Goal: Ask a question

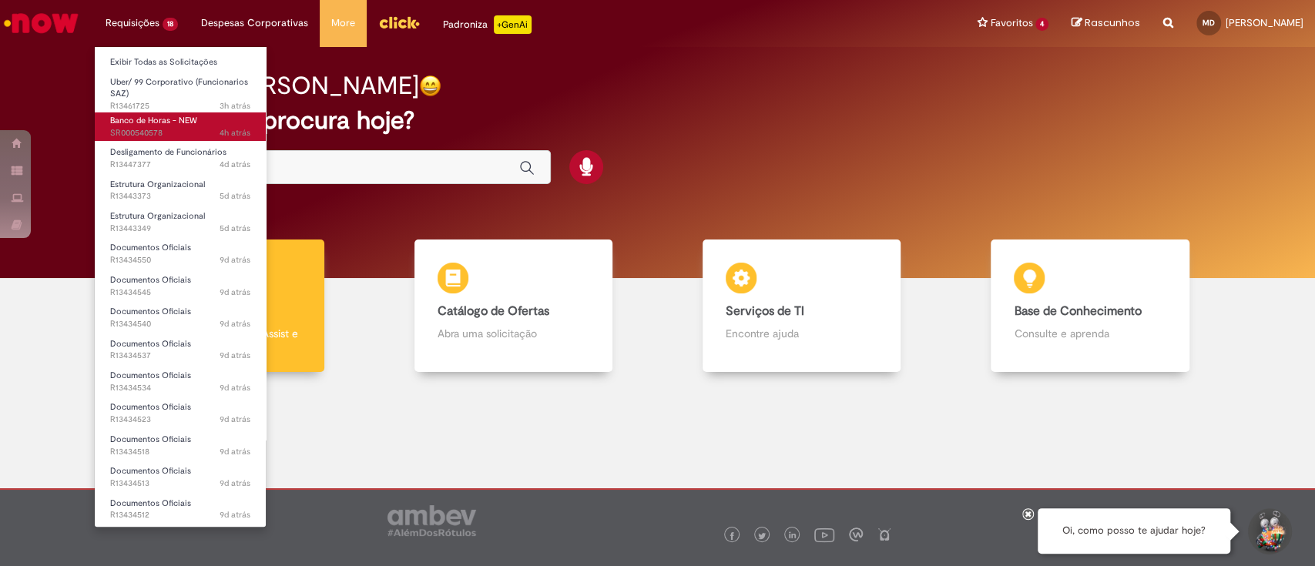
click at [198, 129] on span "4h atrás 4 horas atrás SR000540578" at bounding box center [180, 133] width 140 height 12
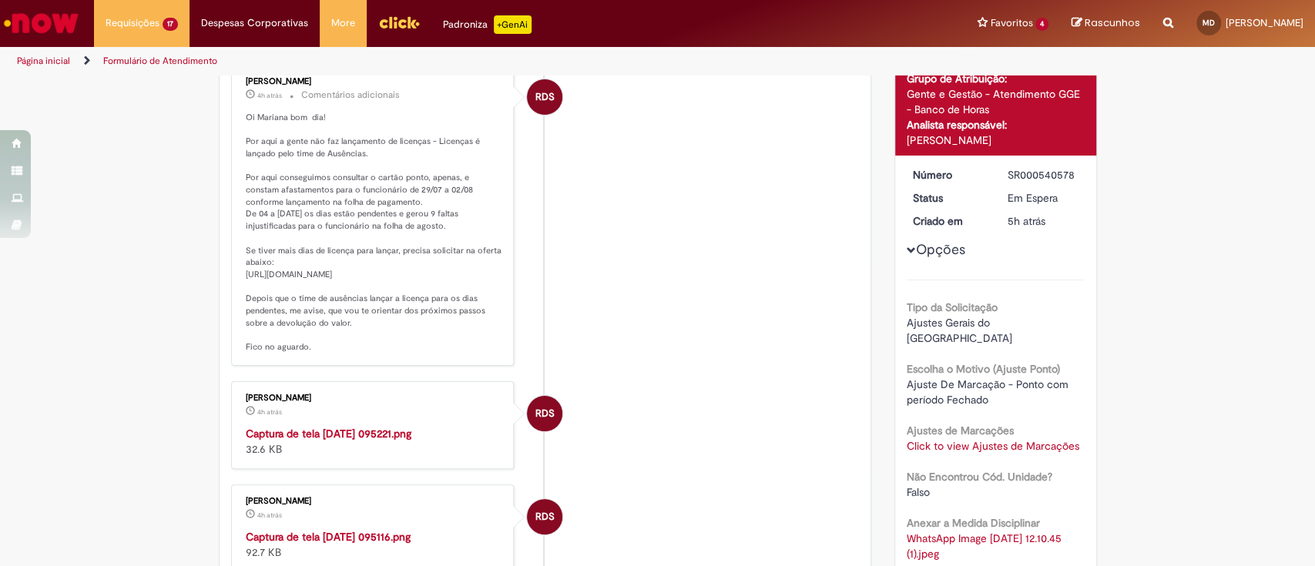
scroll to position [222, 0]
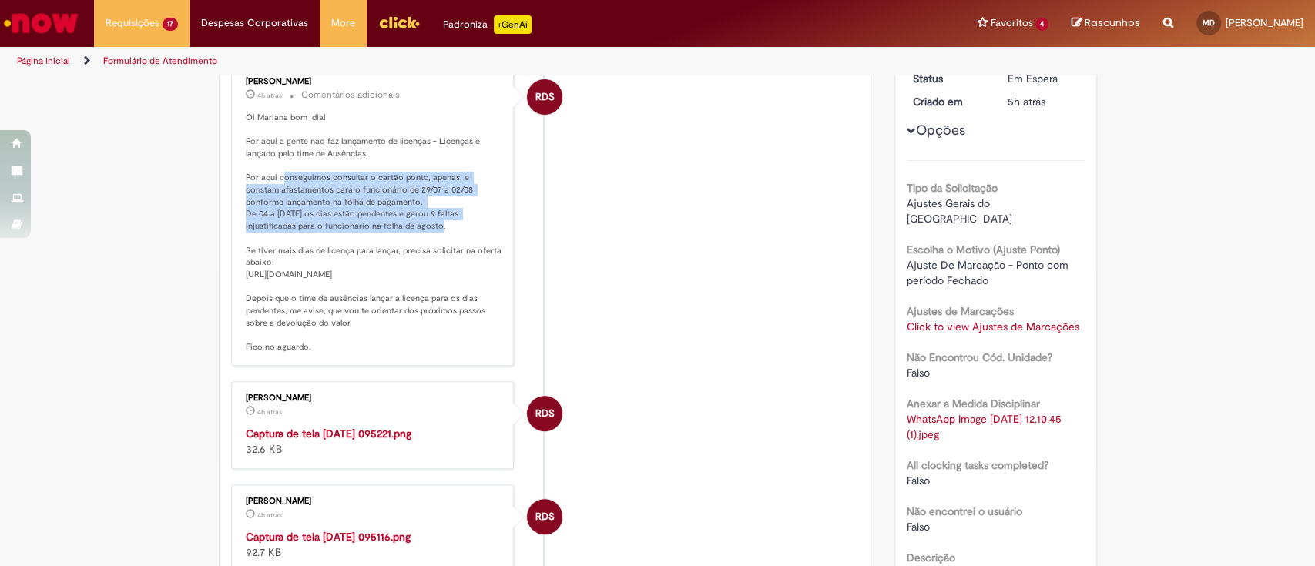
drag, startPoint x: 276, startPoint y: 174, endPoint x: 431, endPoint y: 226, distance: 164.2
click at [431, 226] on p "Oi Mariana bom dia! Por aqui a gente não faz lançamento de licenças - Licenças …" at bounding box center [374, 233] width 256 height 242
drag, startPoint x: 253, startPoint y: 251, endPoint x: 448, endPoint y: 353, distance: 219.1
click at [448, 353] on p "Oi Mariana bom dia! Por aqui a gente não faz lançamento de licenças - Licenças …" at bounding box center [374, 233] width 256 height 242
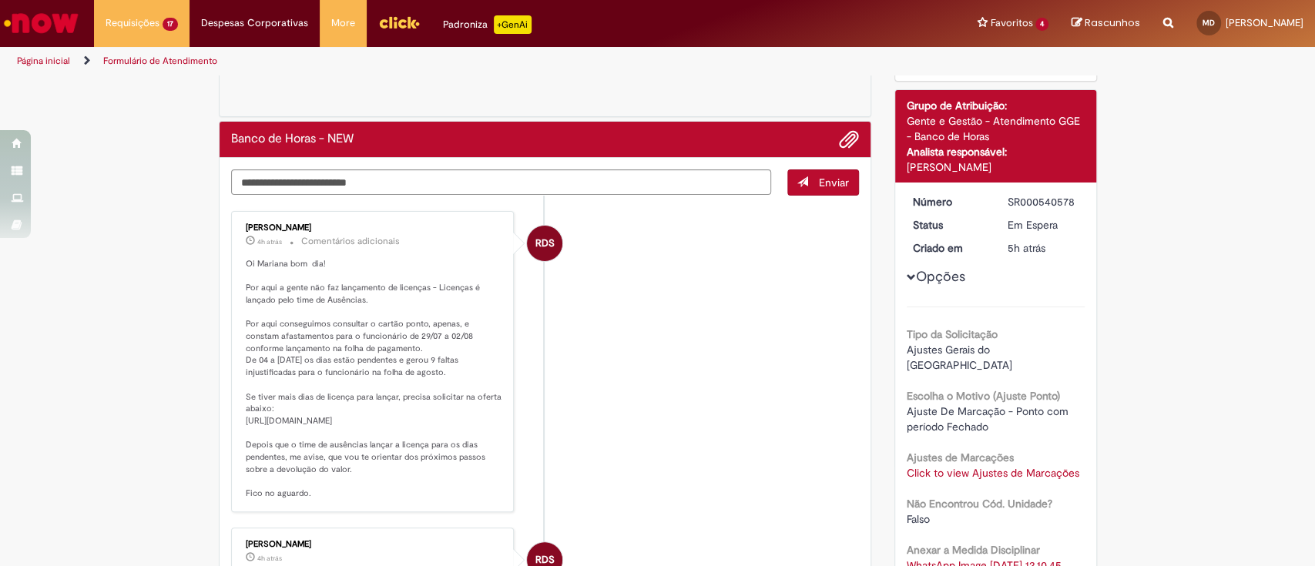
scroll to position [205, 0]
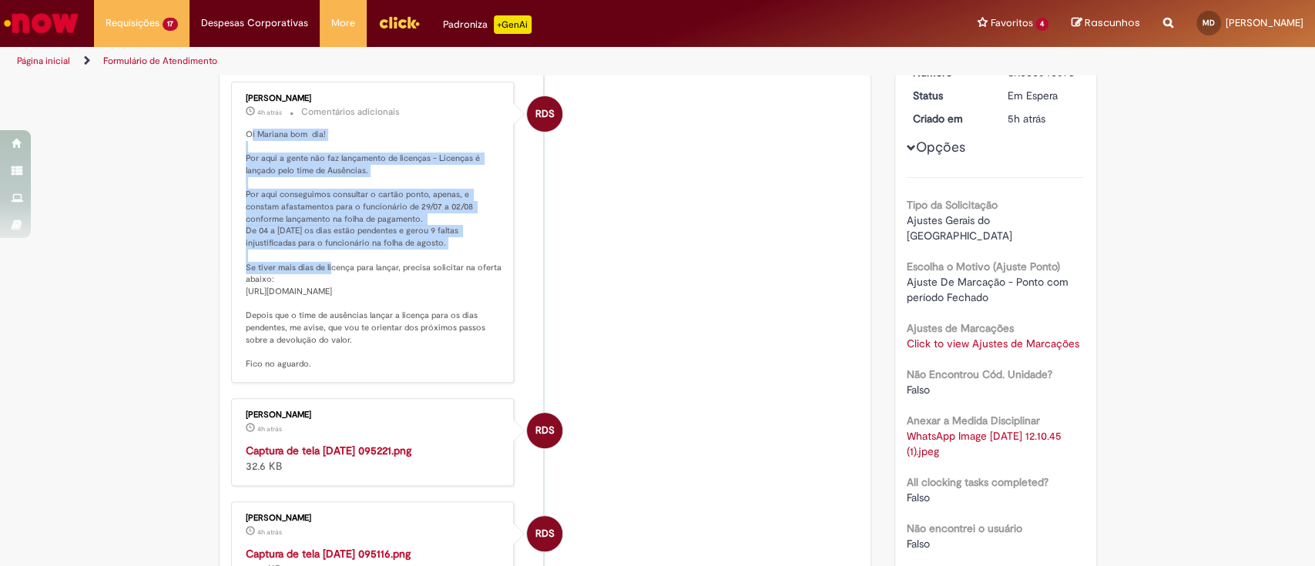
drag, startPoint x: 250, startPoint y: 148, endPoint x: 325, endPoint y: 270, distance: 142.8
click at [325, 270] on p "Oi Mariana bom dia! Por aqui a gente não faz lançamento de licenças - Licenças …" at bounding box center [374, 250] width 256 height 242
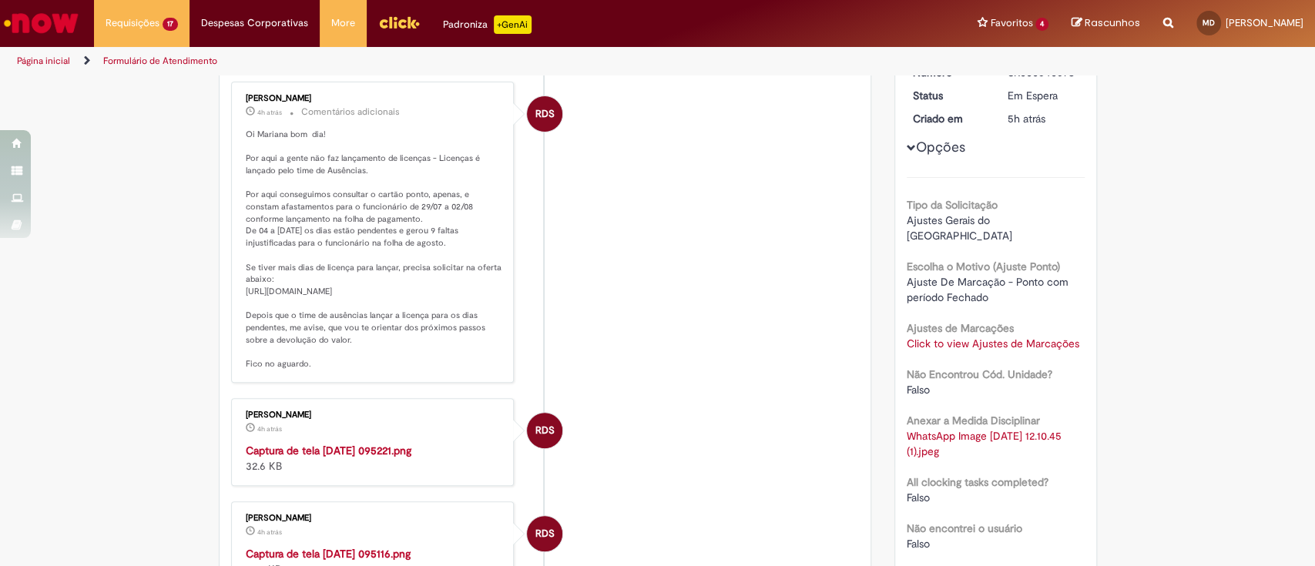
scroll to position [0, 0]
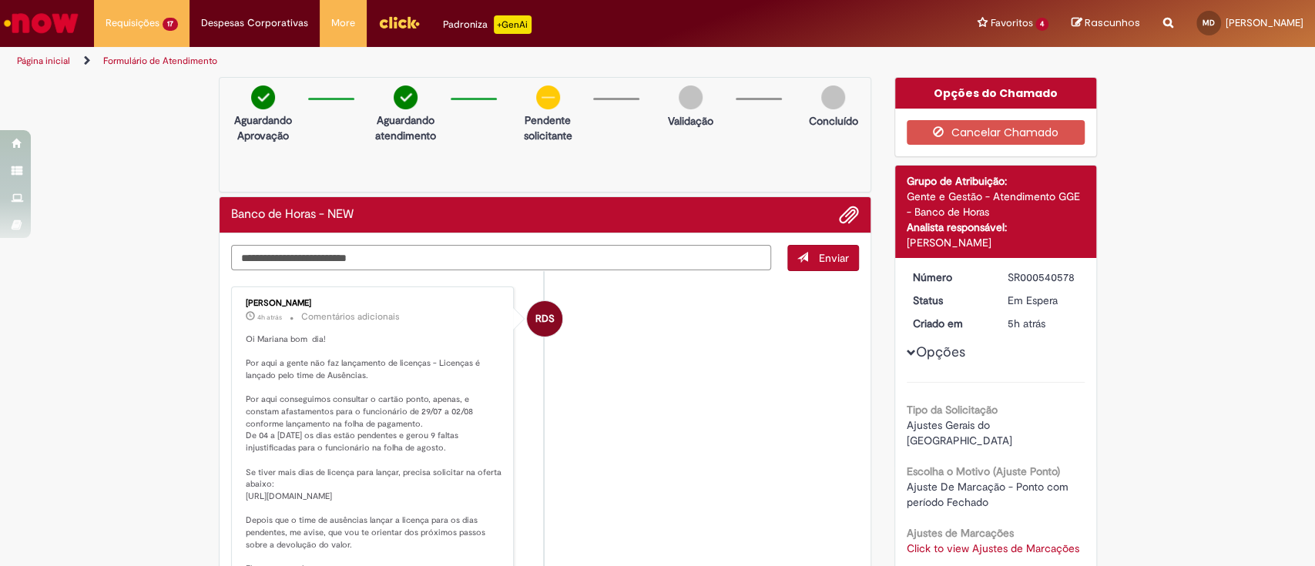
click at [448, 261] on textarea "Digite sua mensagem aqui..." at bounding box center [501, 258] width 541 height 26
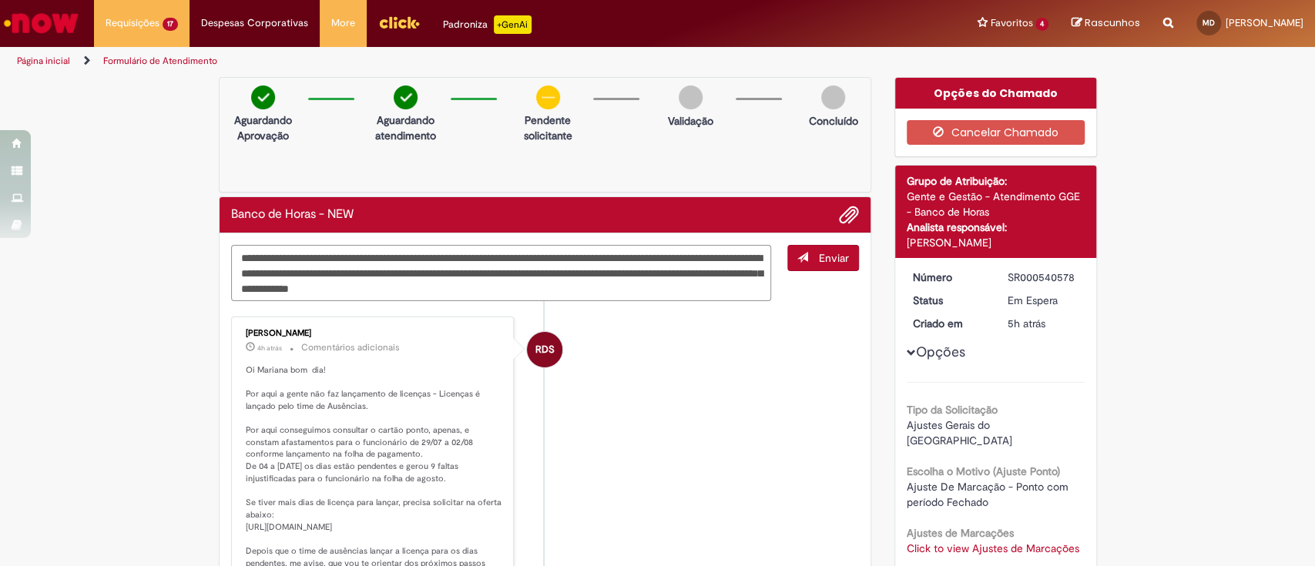
type textarea "**********"
